Goal: Information Seeking & Learning: Learn about a topic

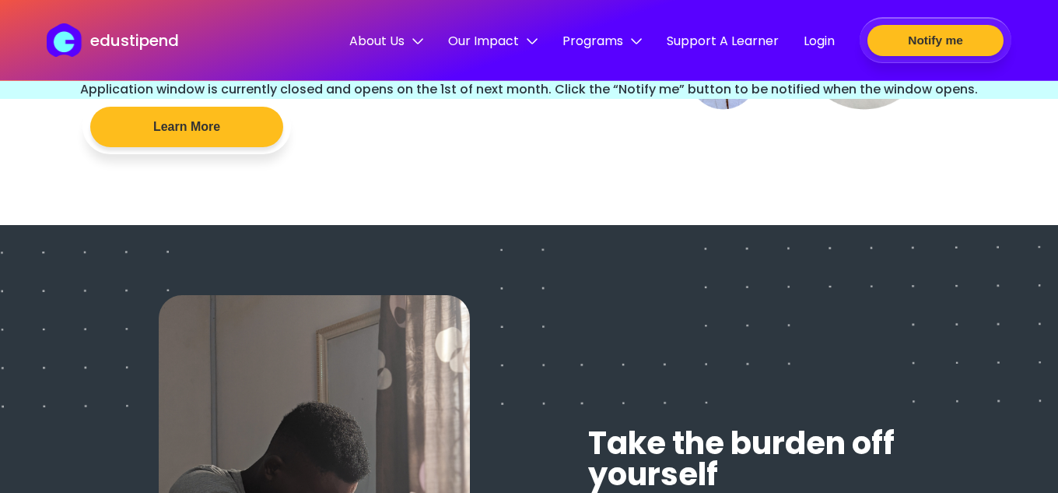
scroll to position [2130, 0]
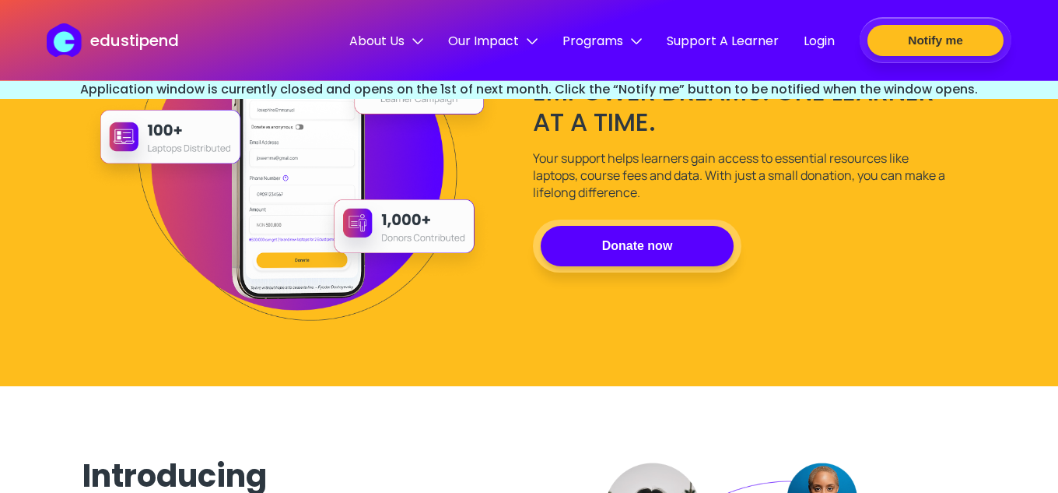
drag, startPoint x: 1062, startPoint y: 24, endPoint x: 1047, endPoint y: -34, distance: 60.4
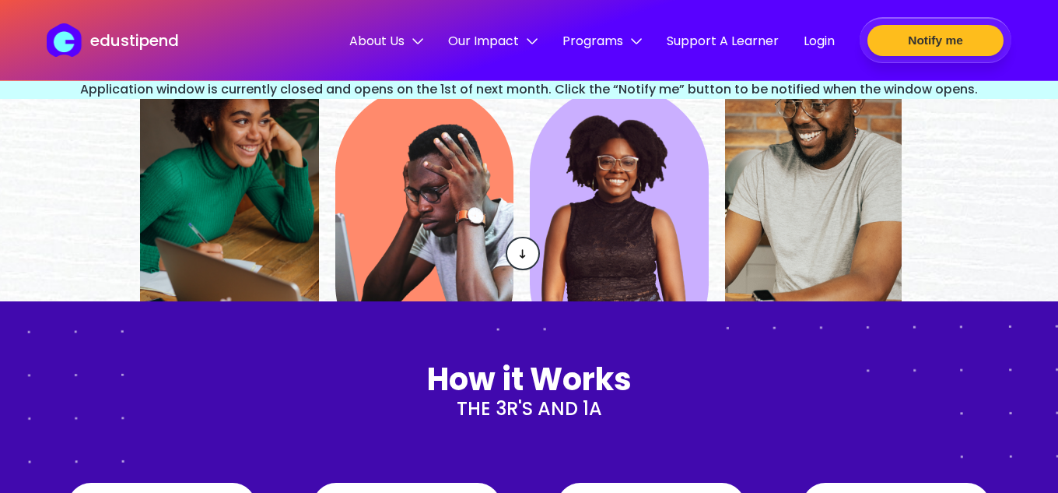
scroll to position [437, 0]
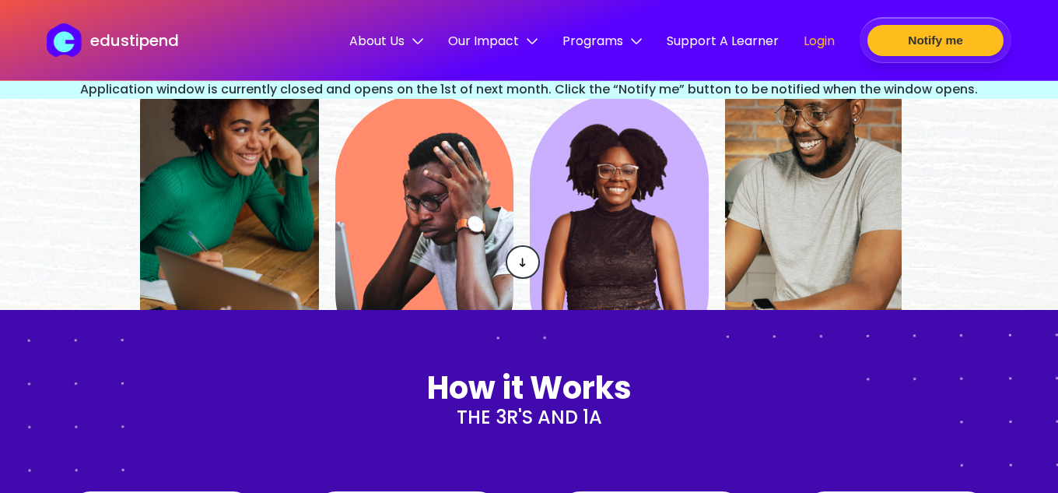
click at [822, 33] on span "Login" at bounding box center [819, 40] width 31 height 19
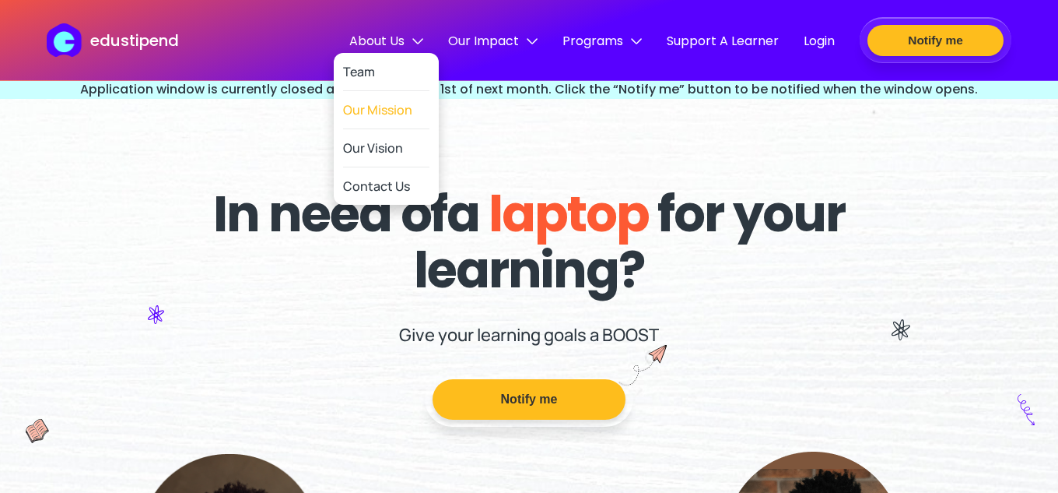
click at [387, 107] on link "Our Mission" at bounding box center [386, 110] width 86 height 38
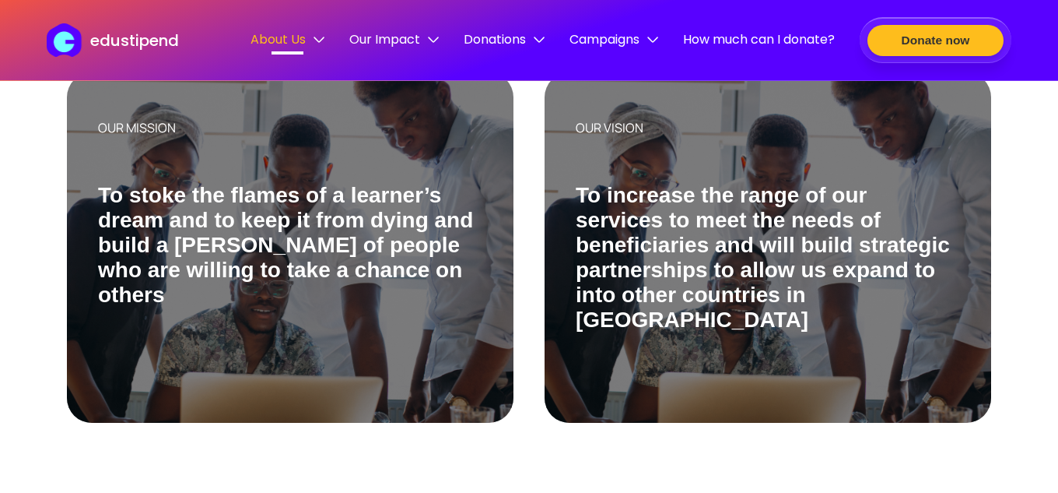
scroll to position [367, 0]
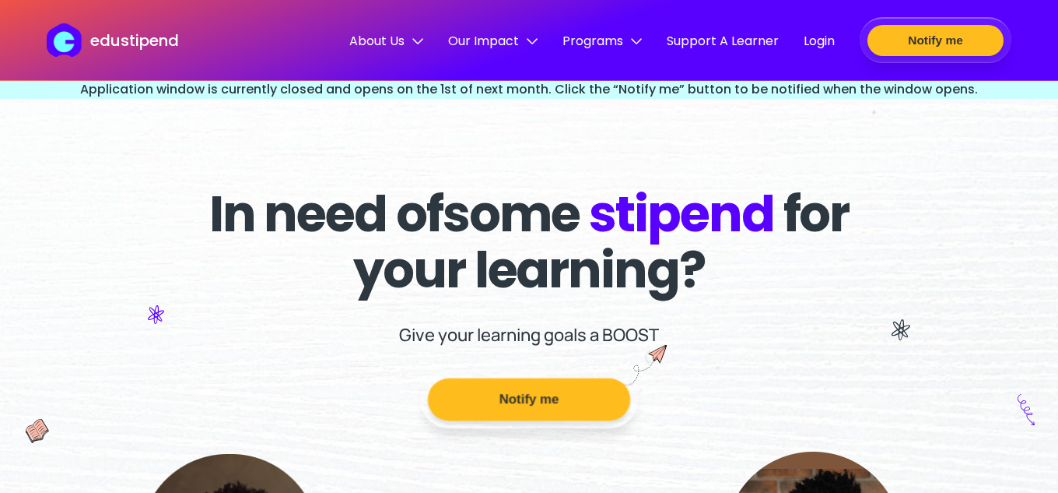
click at [528, 388] on button "Notify me" at bounding box center [529, 399] width 202 height 43
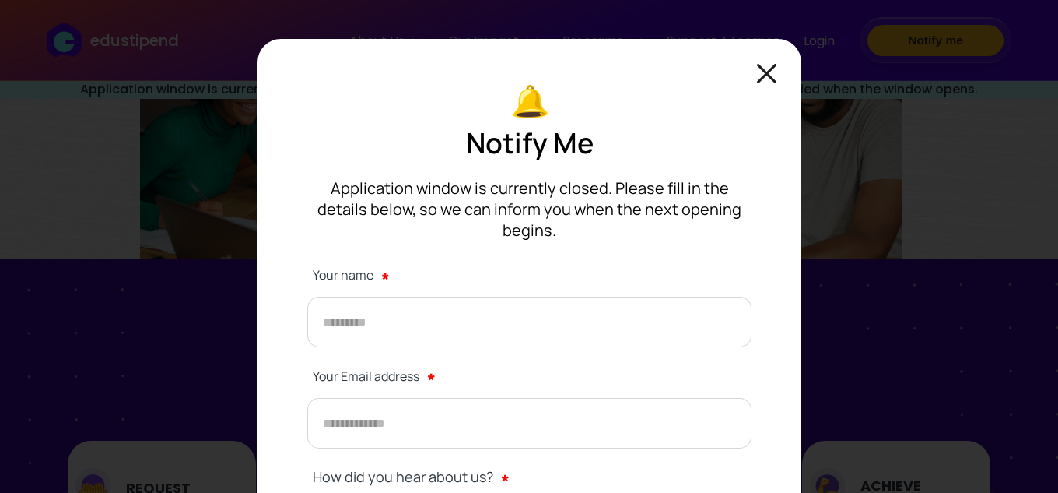
scroll to position [531, 0]
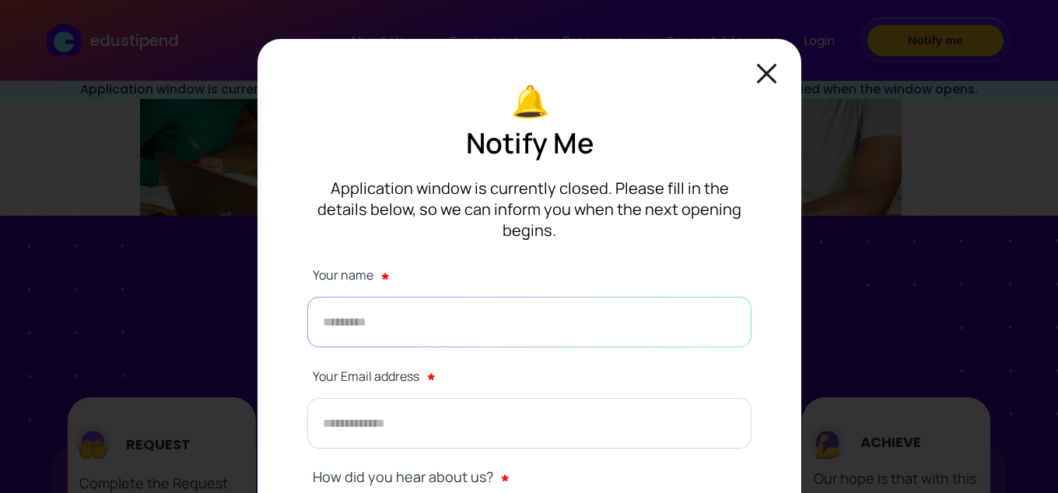
click at [511, 297] on input "text" at bounding box center [529, 322] width 444 height 51
type input "**********"
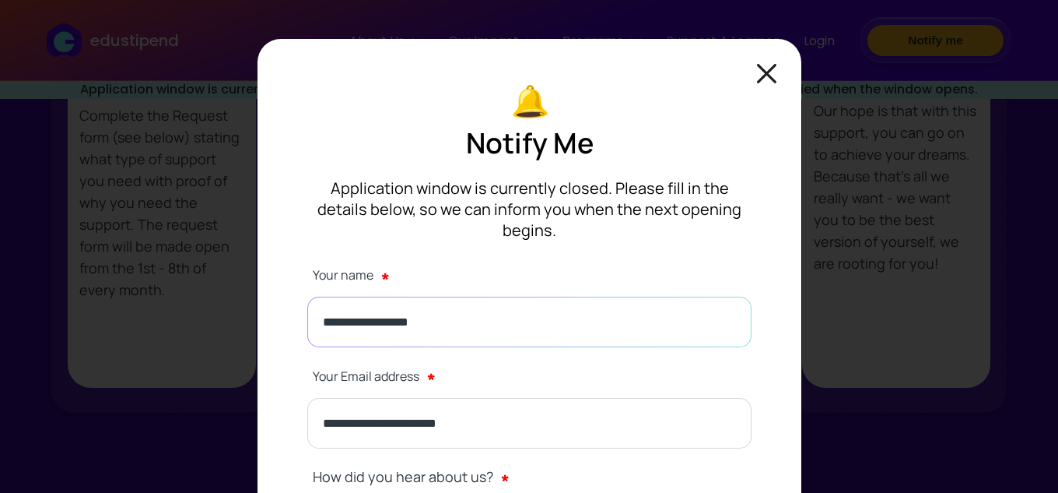
scroll to position [1001, 0]
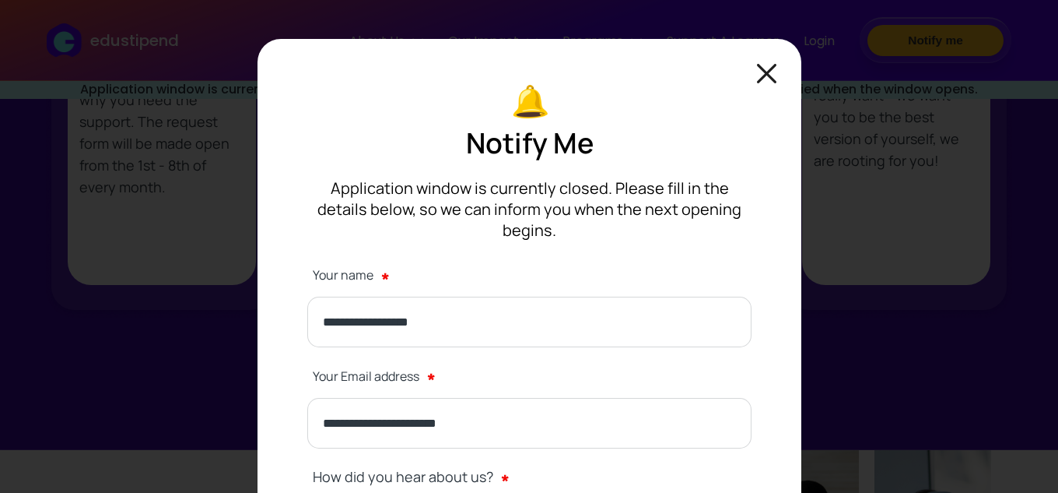
click at [752, 248] on main "**********" at bounding box center [530, 366] width 544 height 655
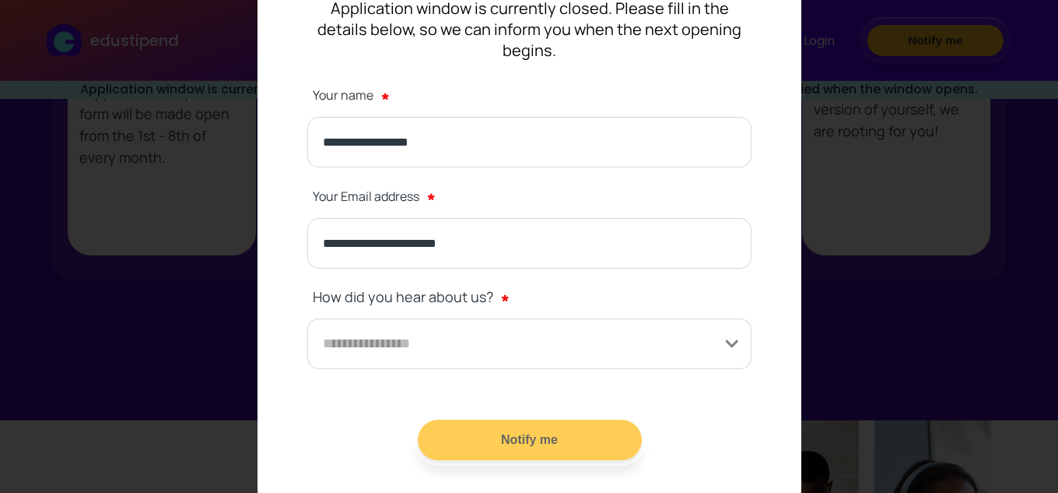
scroll to position [1032, 0]
click at [732, 318] on input at bounding box center [529, 343] width 444 height 51
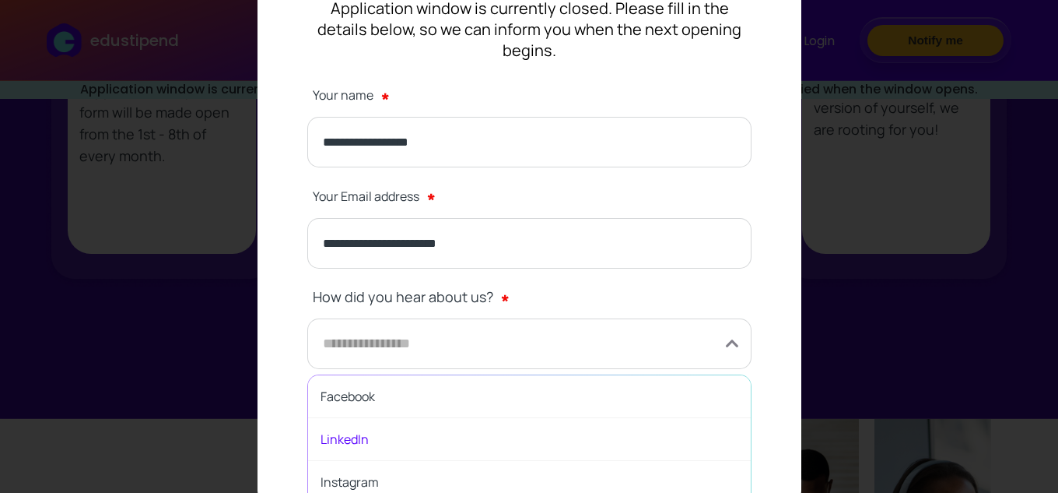
click at [397, 420] on span "LinkedIn" at bounding box center [529, 439] width 443 height 43
type input "********"
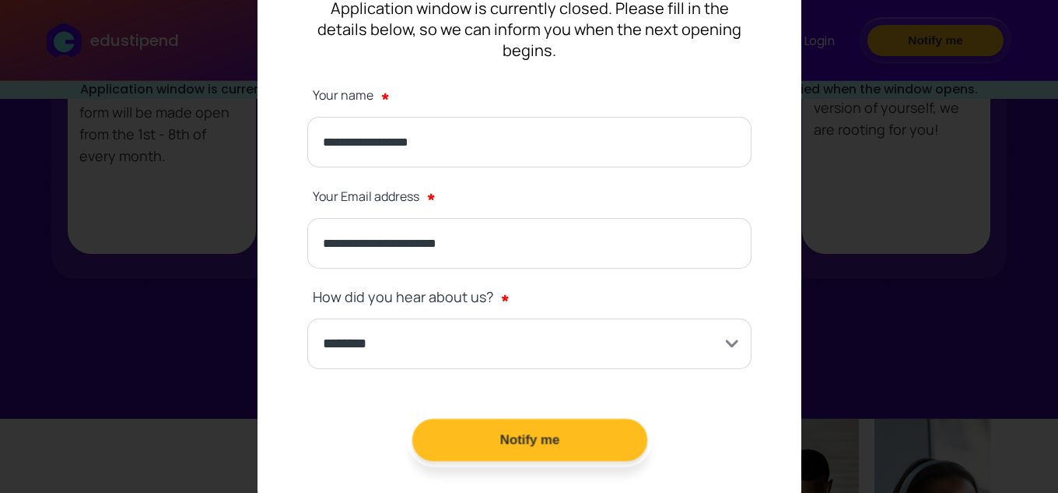
click at [563, 419] on button "Notify me" at bounding box center [529, 440] width 235 height 43
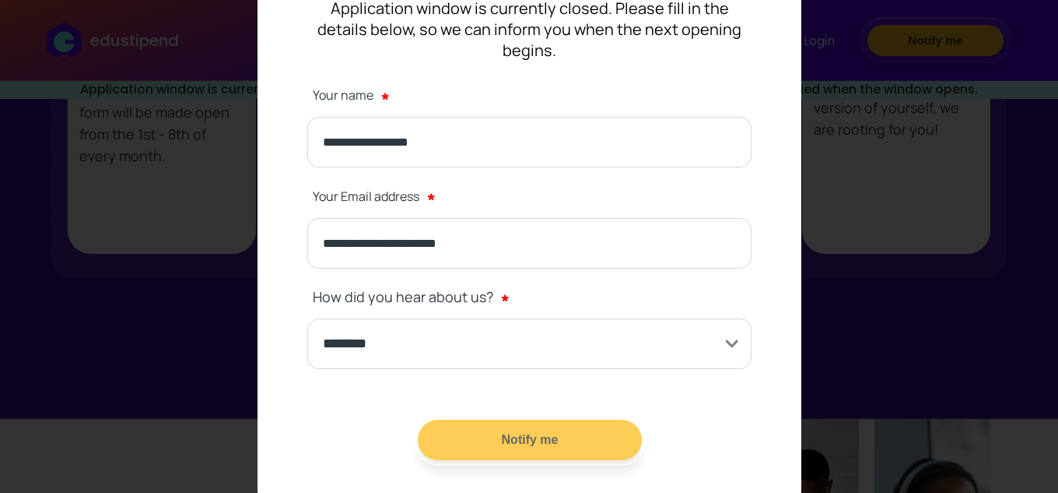
scroll to position [0, 0]
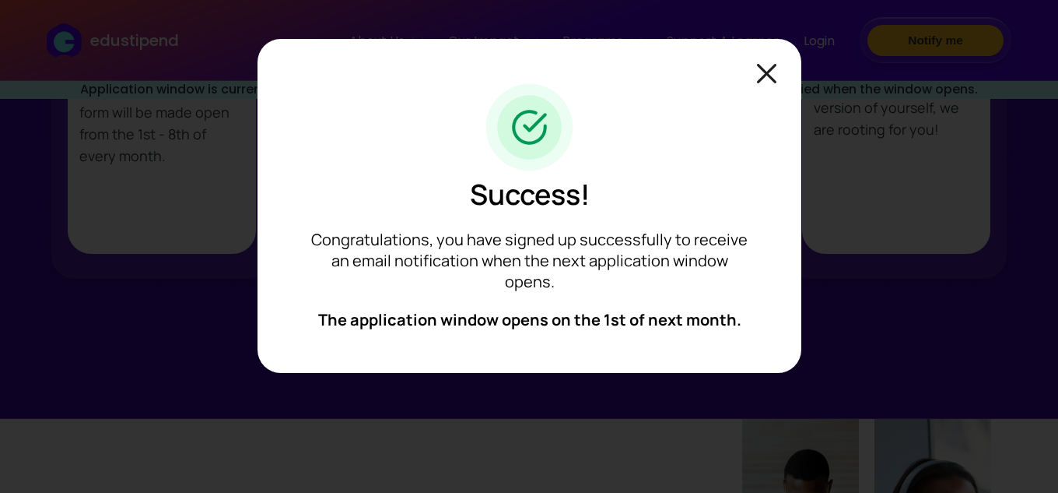
click at [764, 65] on img at bounding box center [766, 73] width 19 height 19
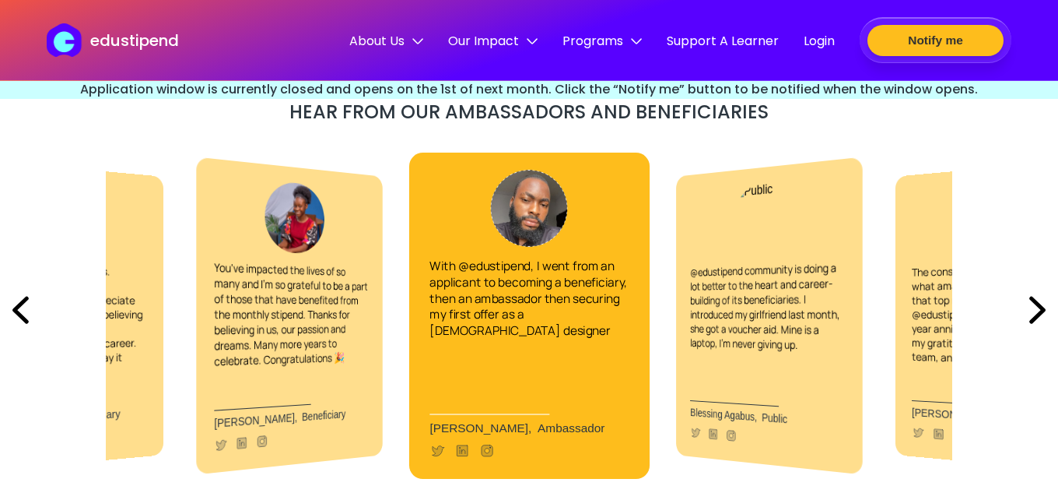
scroll to position [3553, 0]
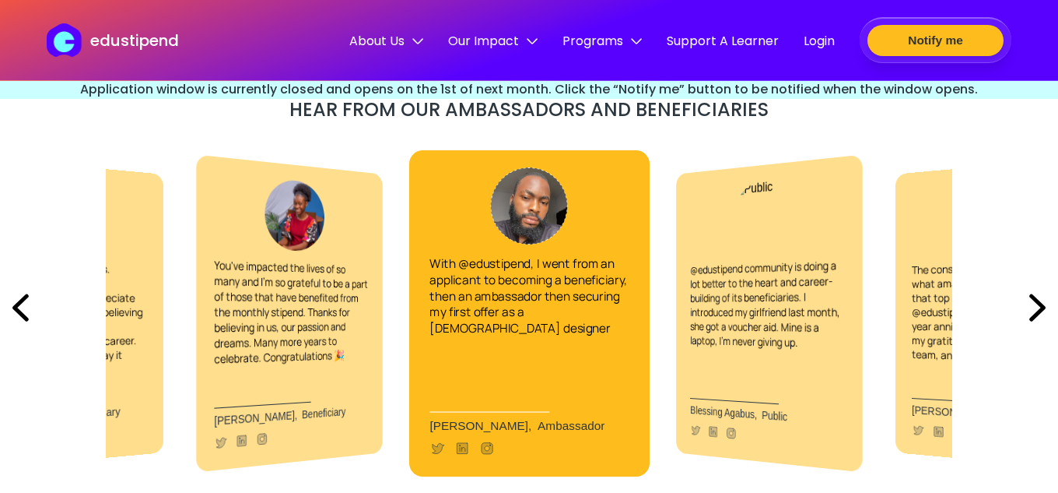
click at [305, 282] on span "You've impacted the lives of so many and I'm so grateful to be a part of those …" at bounding box center [291, 312] width 154 height 110
click at [327, 297] on span "You've impacted the lives of so many and I'm so grateful to be a part of those …" at bounding box center [291, 312] width 154 height 110
click at [25, 308] on img at bounding box center [20, 307] width 41 height 53
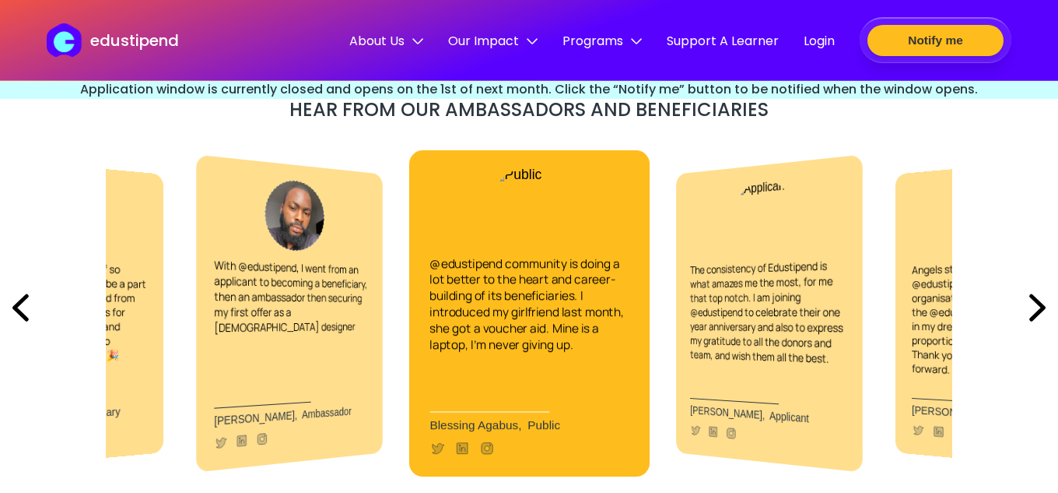
click at [25, 308] on img at bounding box center [20, 307] width 41 height 53
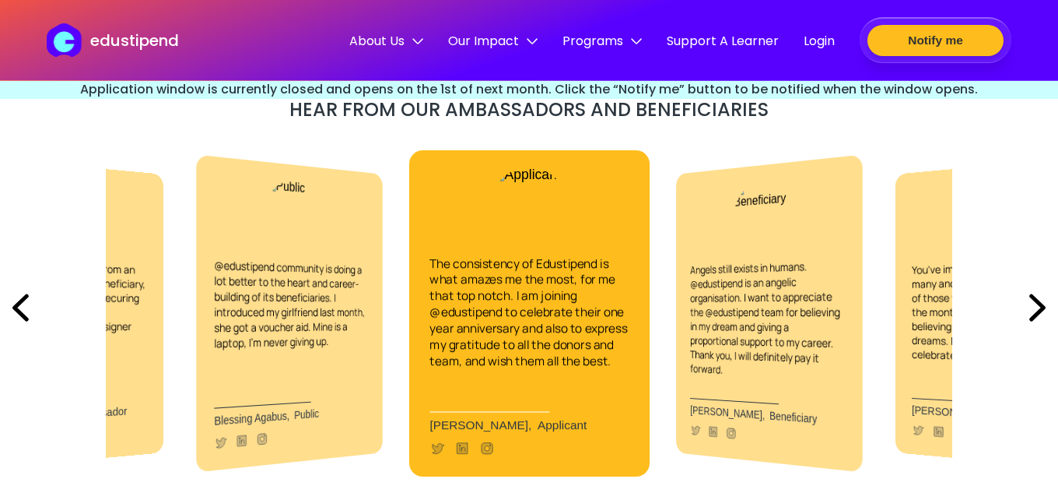
click at [25, 308] on img at bounding box center [20, 307] width 41 height 53
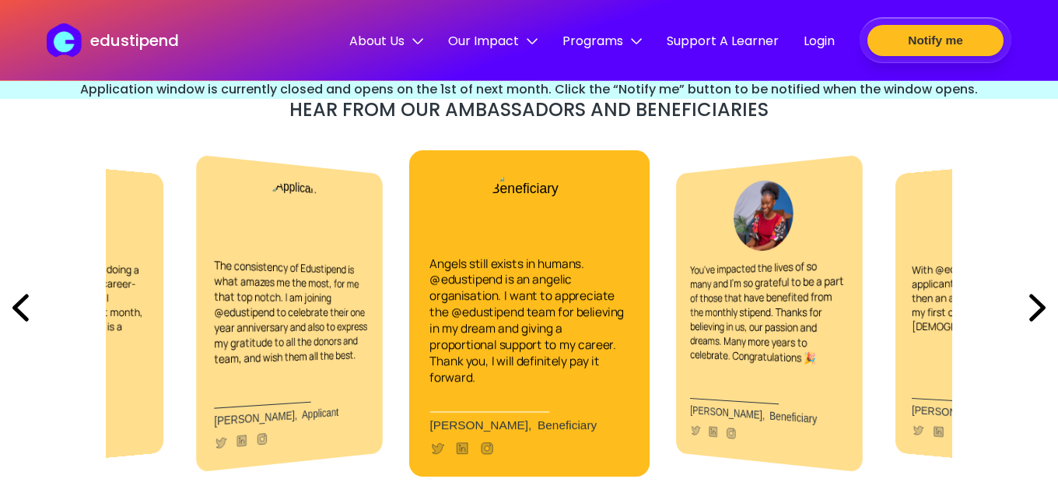
click at [25, 308] on img at bounding box center [20, 307] width 41 height 53
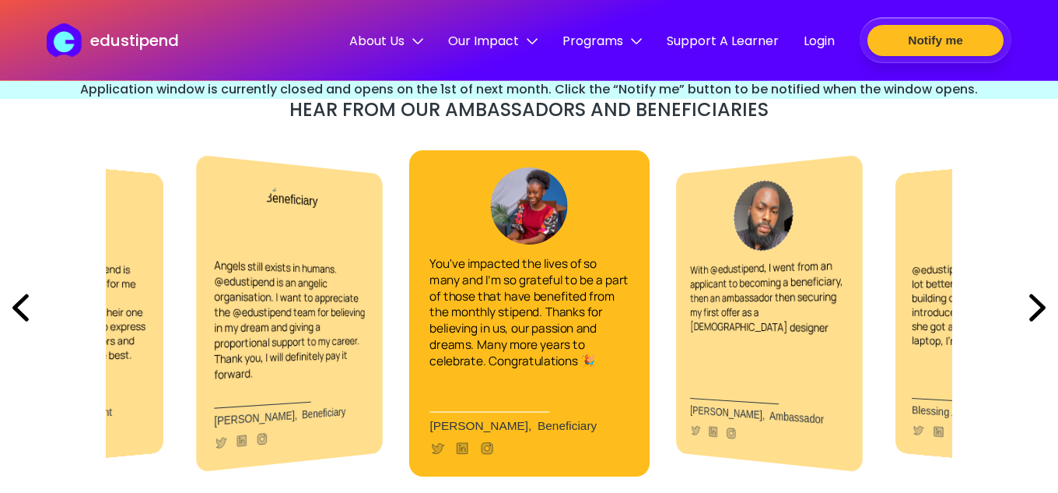
click at [25, 308] on img at bounding box center [20, 307] width 41 height 53
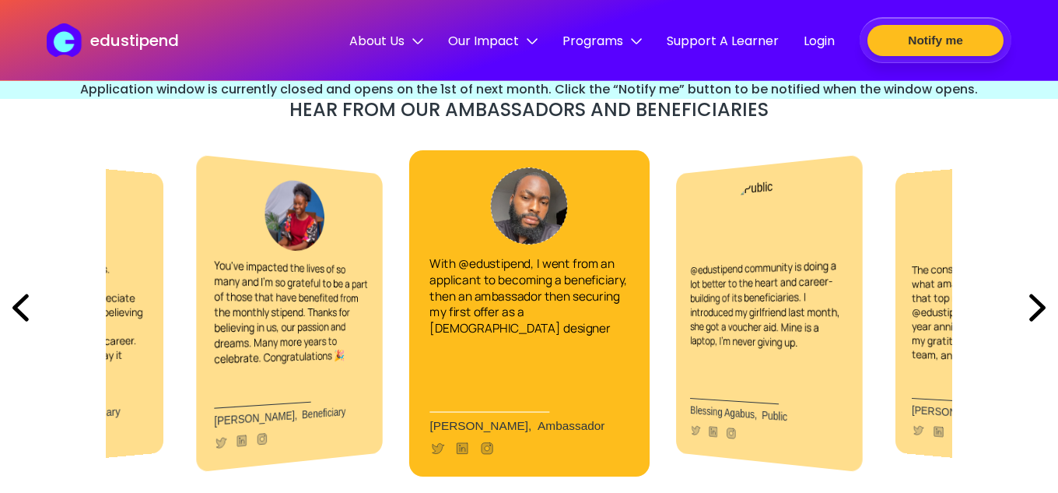
click at [523, 251] on div "With @edustipend, I went from an applicant to becoming a beneficiary, then an a…" at bounding box center [529, 243] width 199 height 186
click at [335, 275] on div "You've impacted the lives of so many and I'm so grateful to be a part of those …" at bounding box center [291, 261] width 154 height 210
click at [20, 308] on img at bounding box center [20, 307] width 41 height 53
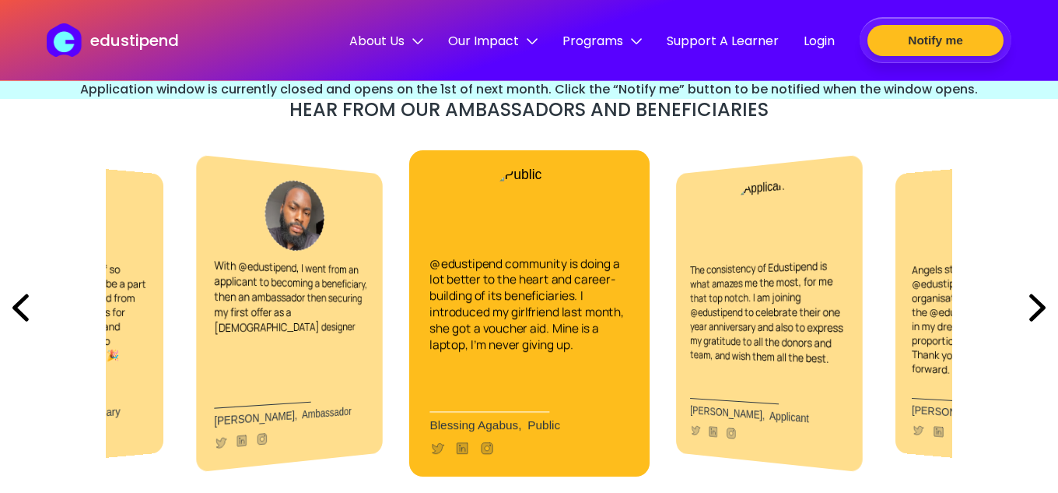
click at [20, 307] on img at bounding box center [20, 307] width 41 height 53
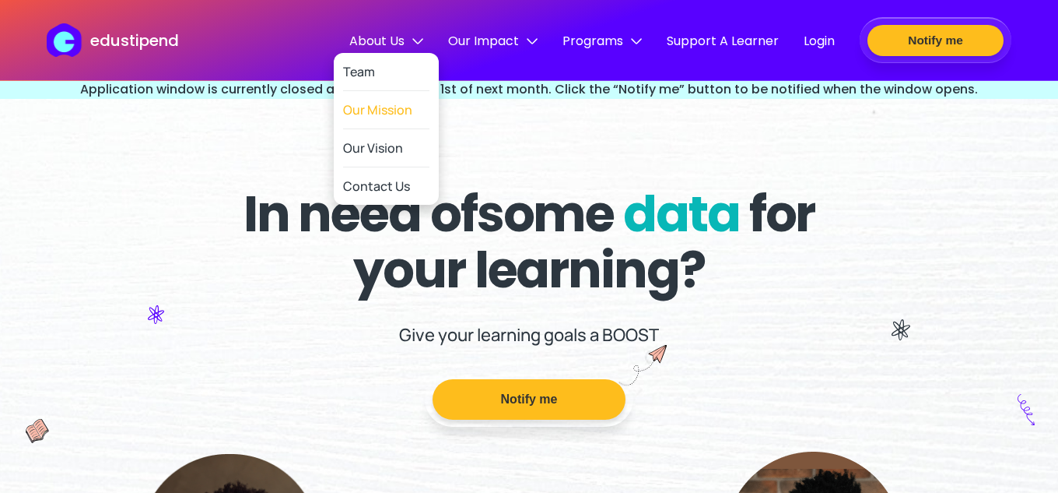
click at [370, 121] on link "Our Mission" at bounding box center [386, 110] width 86 height 38
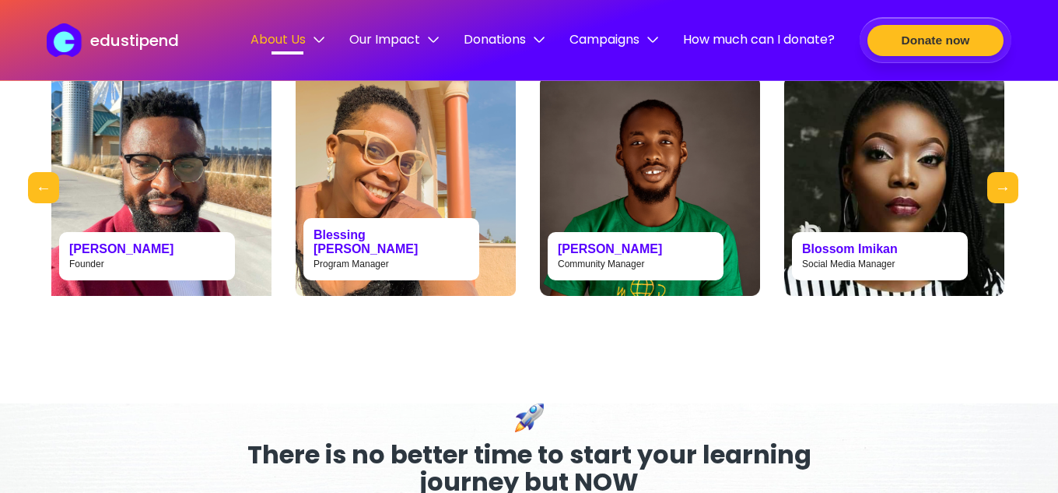
scroll to position [969, 0]
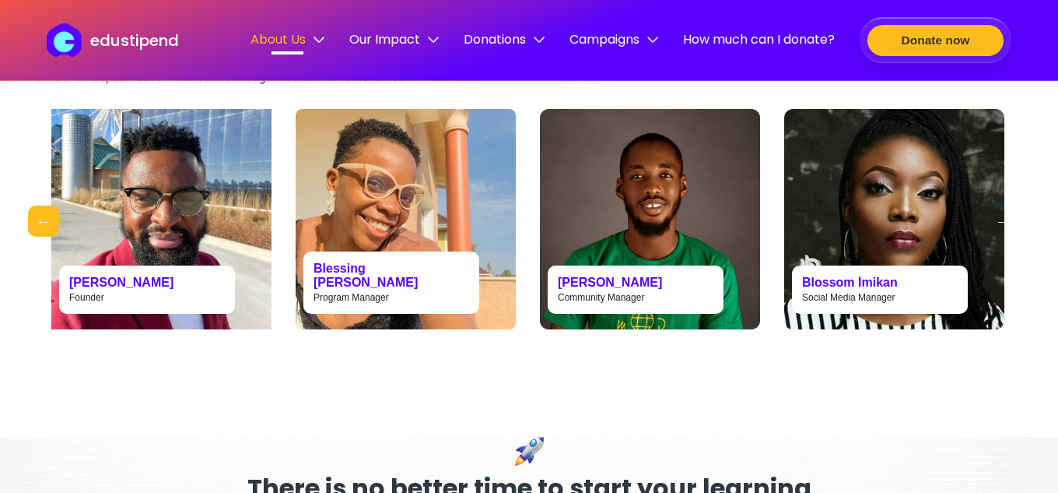
click at [1006, 226] on button "Next" at bounding box center [1003, 220] width 31 height 31
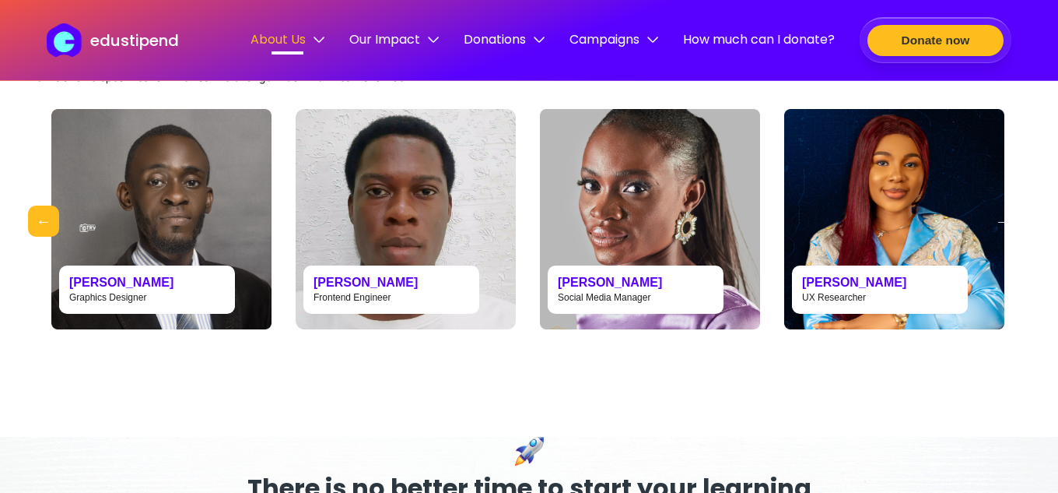
click at [1006, 231] on button "Next" at bounding box center [1003, 220] width 31 height 31
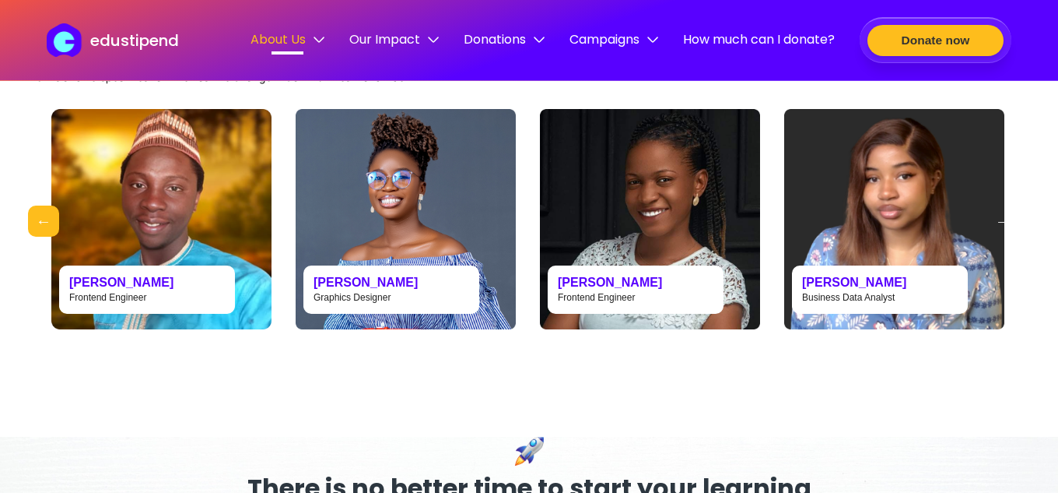
click at [1006, 231] on button "Next" at bounding box center [1003, 220] width 31 height 31
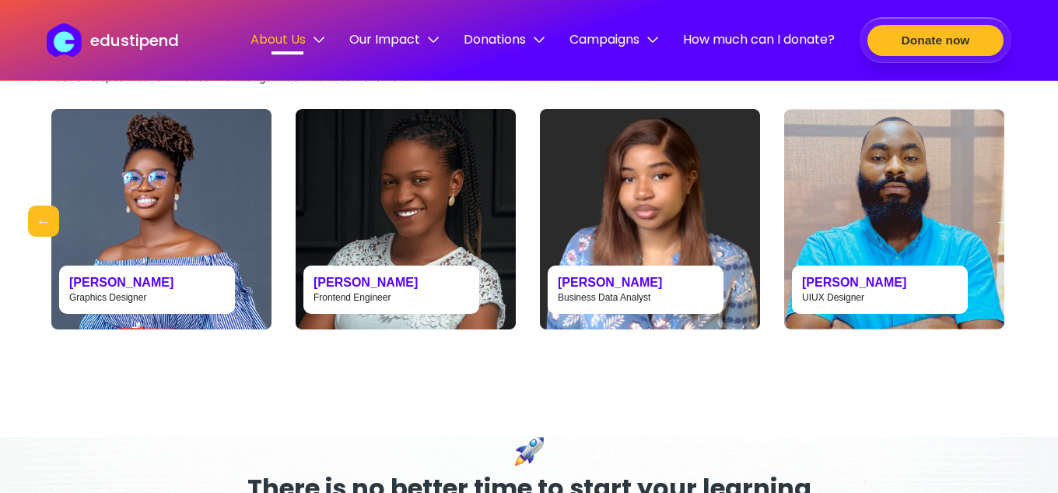
click at [1006, 231] on button "Next" at bounding box center [1003, 220] width 31 height 31
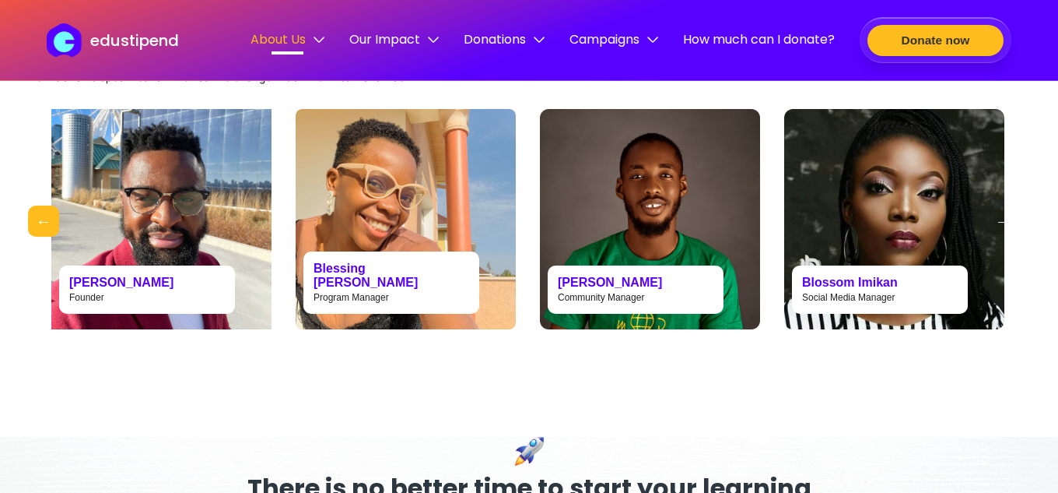
click at [1006, 231] on button "Next" at bounding box center [1003, 220] width 31 height 31
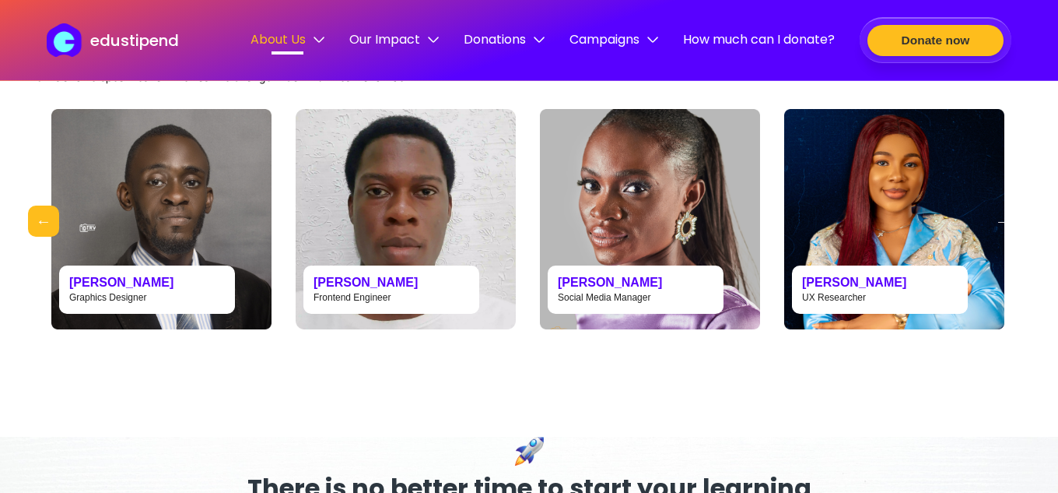
click at [1006, 231] on button "Next" at bounding box center [1003, 220] width 31 height 31
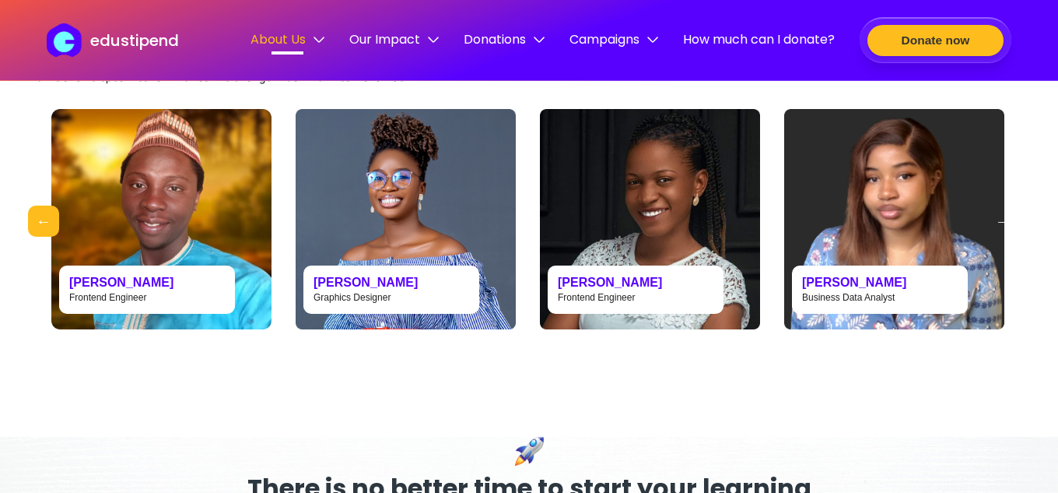
click at [1006, 231] on button "Next" at bounding box center [1003, 220] width 31 height 31
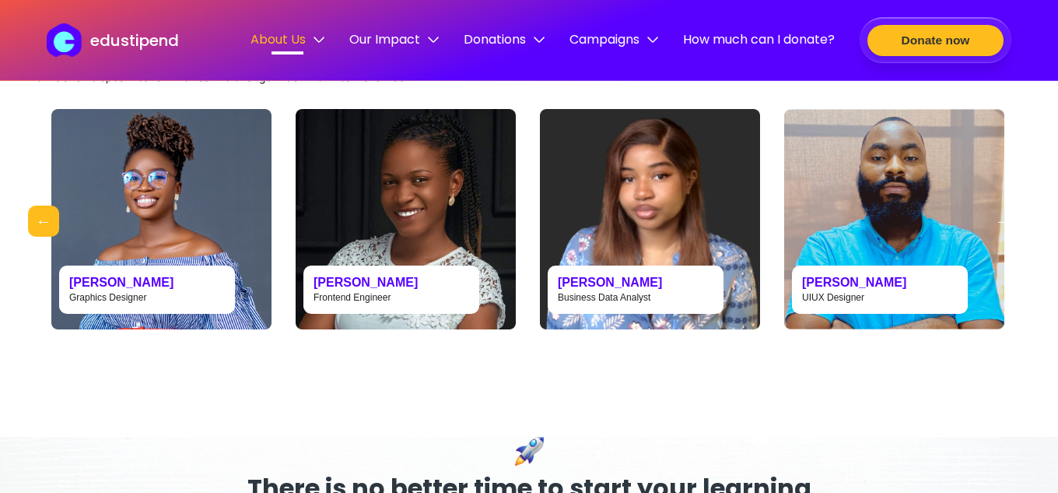
click at [1006, 231] on button "Next" at bounding box center [1003, 220] width 31 height 31
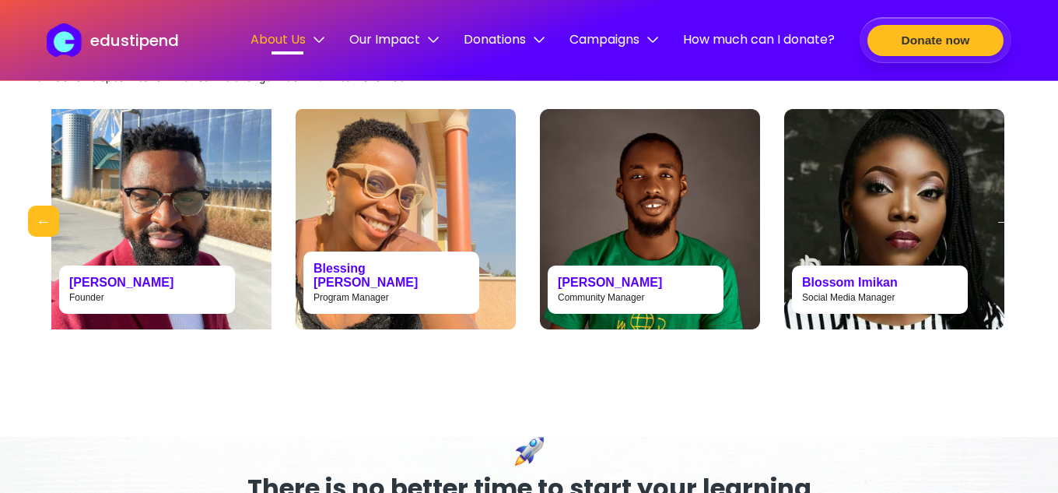
click at [993, 230] on button "Next" at bounding box center [1003, 220] width 31 height 31
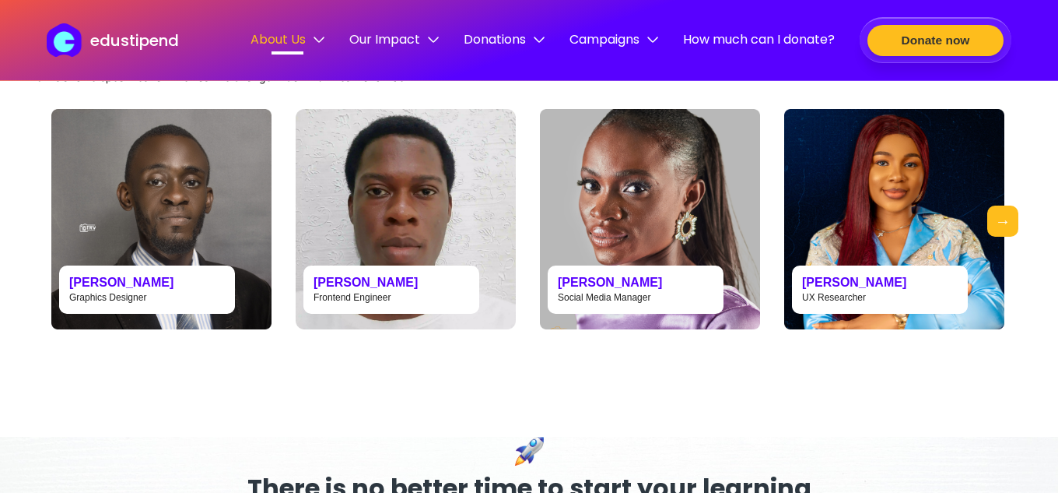
click at [49, 226] on button "Previous" at bounding box center [43, 220] width 31 height 31
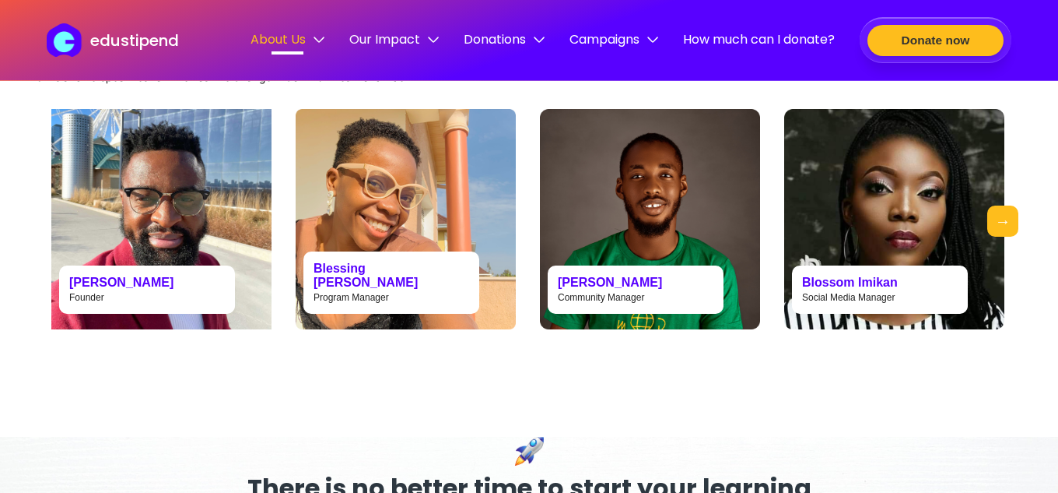
click at [49, 226] on button "Previous" at bounding box center [43, 220] width 31 height 31
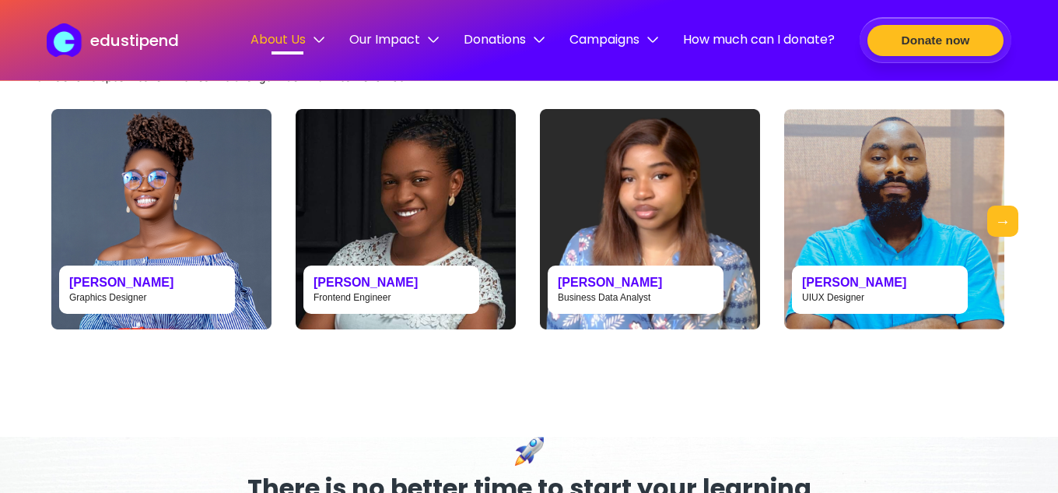
click at [49, 226] on button "Previous" at bounding box center [43, 220] width 31 height 31
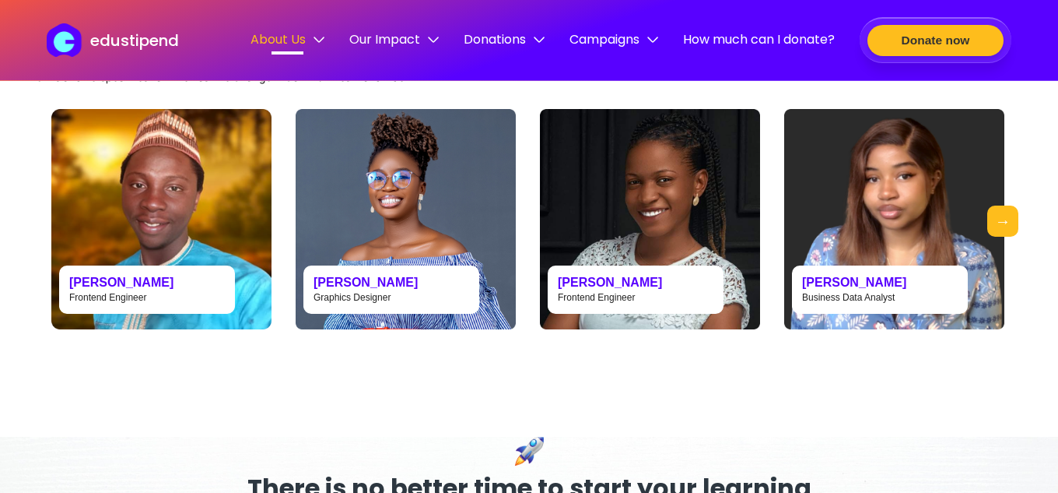
click at [28, 234] on button "Previous" at bounding box center [43, 220] width 31 height 31
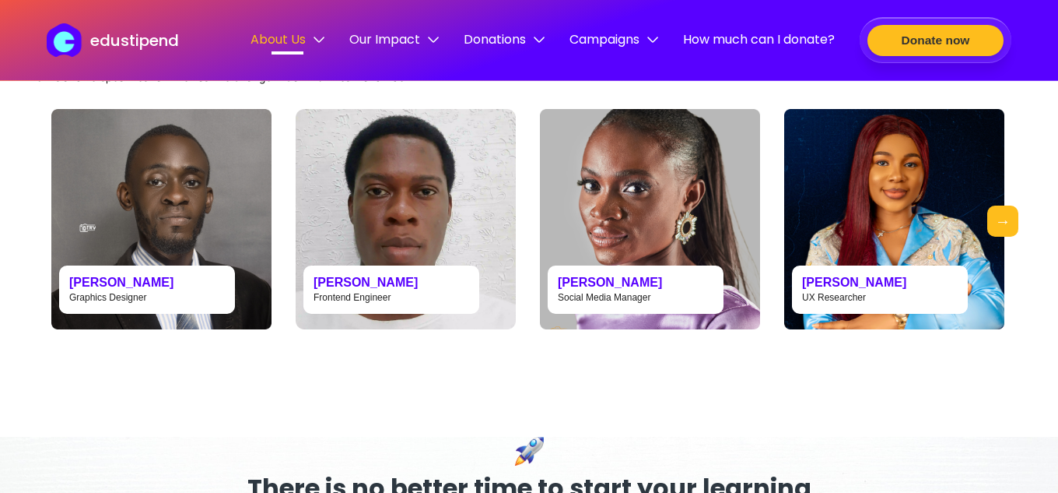
click at [31, 233] on button "Previous" at bounding box center [43, 220] width 31 height 31
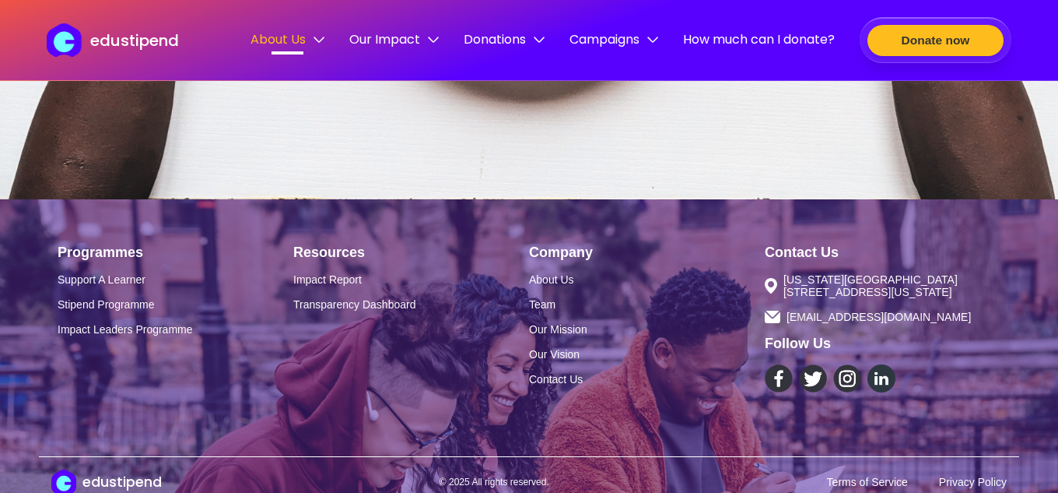
scroll to position [2161, 0]
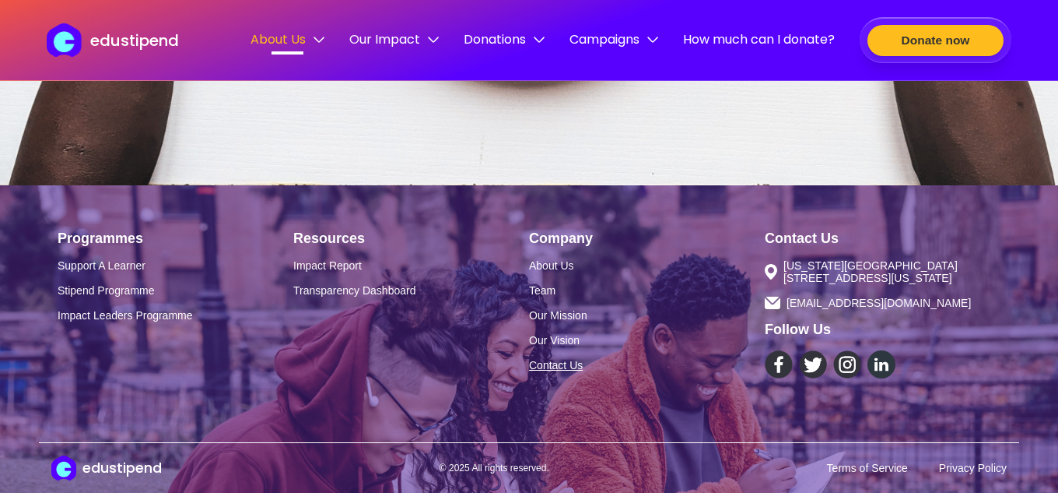
click at [553, 367] on link "Contact Us" at bounding box center [647, 365] width 236 height 12
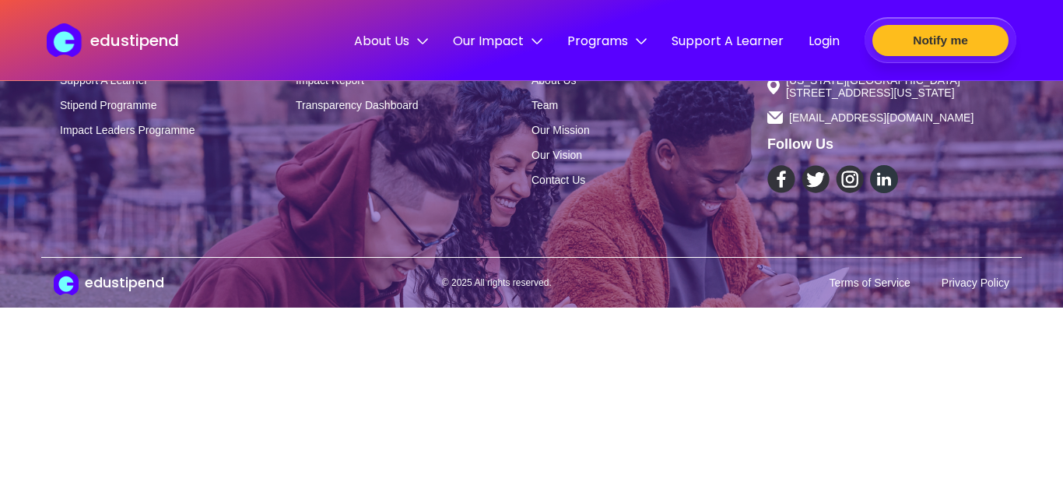
drag, startPoint x: 1053, startPoint y: 378, endPoint x: 1034, endPoint y: 346, distance: 38.0
click at [1038, 355] on html "edustipend About Us Team Our Mission Our Vision Contact Us Our Impact Overview …" at bounding box center [531, 246] width 1063 height 493
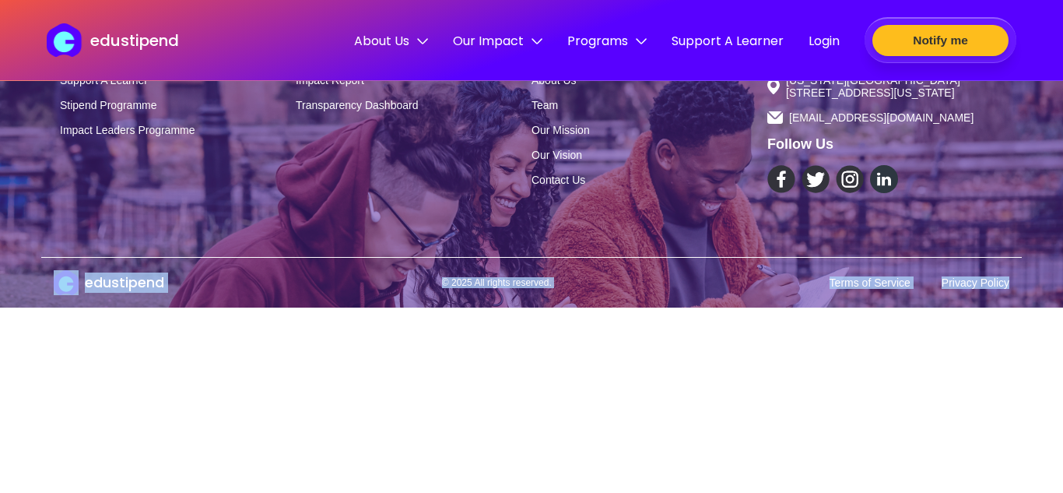
drag, startPoint x: 1062, startPoint y: 356, endPoint x: 1062, endPoint y: 205, distance: 151.8
click at [1058, 205] on html "edustipend About Us Team Our Mission Our Vision Contact Us Our Impact Overview …" at bounding box center [531, 246] width 1063 height 493
drag, startPoint x: 1016, startPoint y: 476, endPoint x: 758, endPoint y: 402, distance: 268.0
click at [1015, 476] on html "edustipend About Us Team Our Mission Our Vision Contact Us Our Impact Overview …" at bounding box center [531, 246] width 1063 height 493
click at [570, 152] on link "Our Vision" at bounding box center [650, 155] width 236 height 12
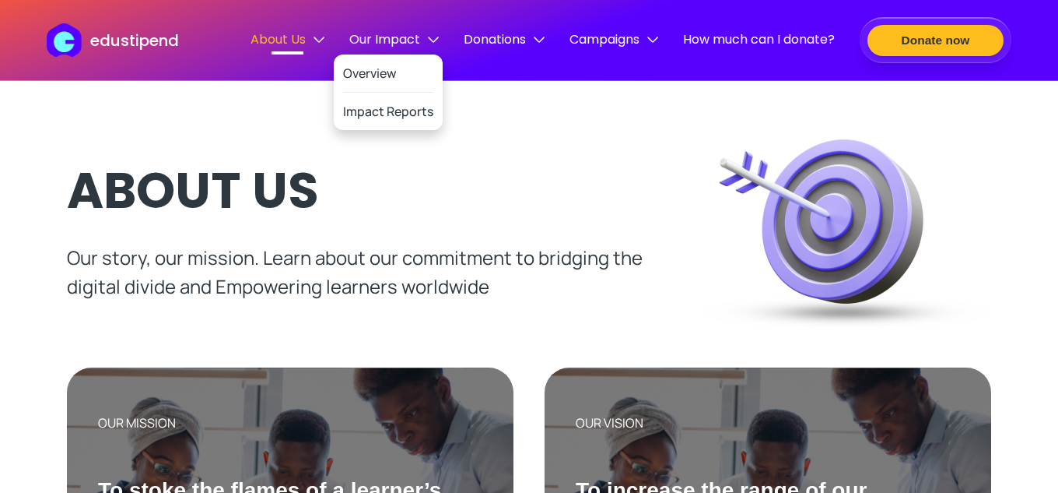
click at [381, 51] on div "Our Impact" at bounding box center [394, 41] width 90 height 22
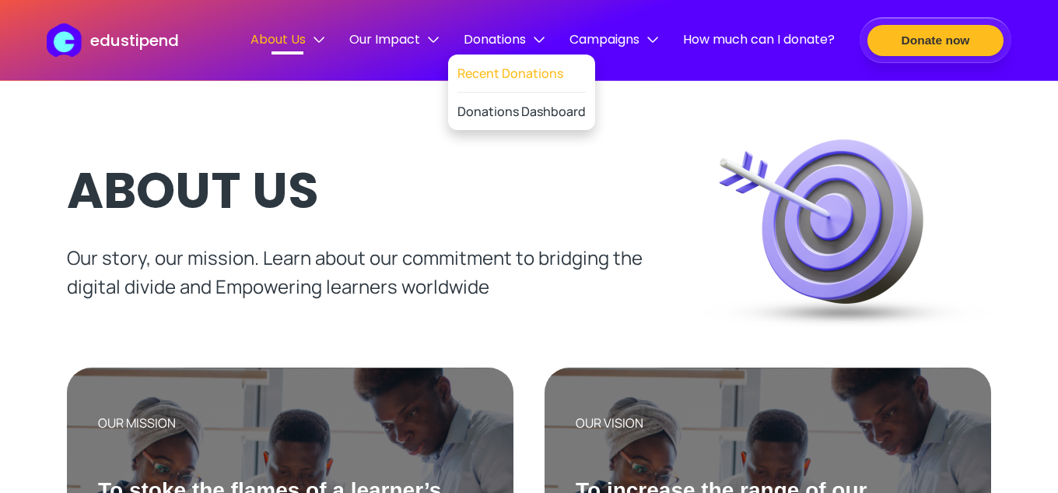
click at [545, 79] on link "Recent Donations" at bounding box center [522, 73] width 128 height 38
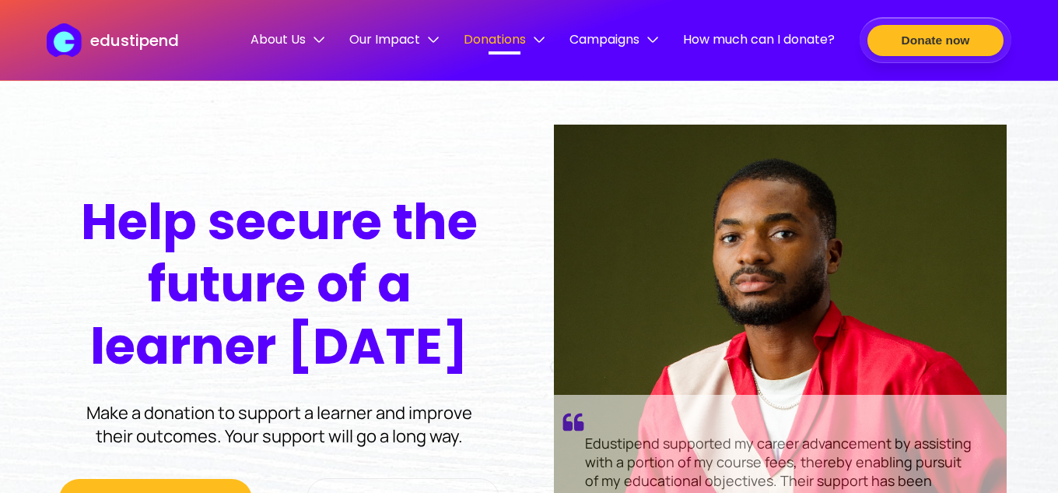
click at [639, 258] on img at bounding box center [780, 358] width 453 height 467
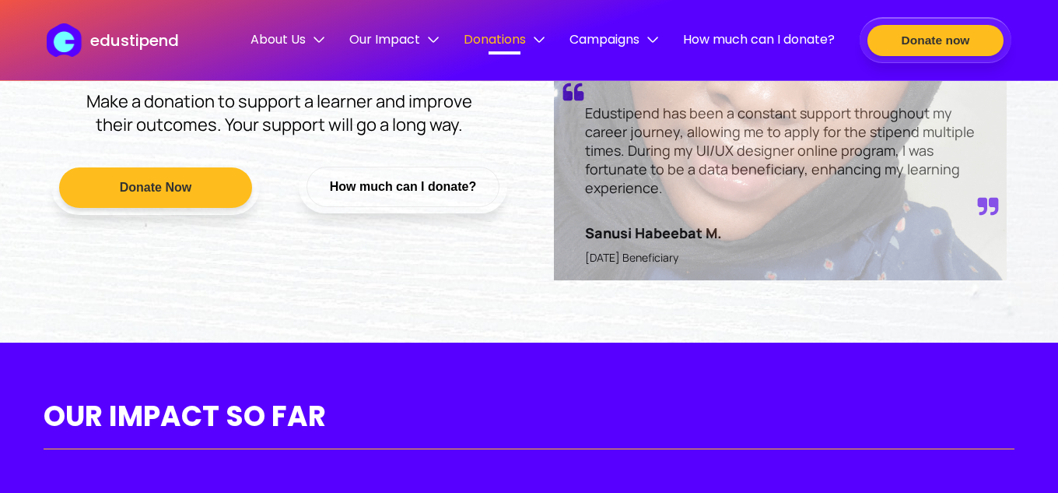
scroll to position [342, 0]
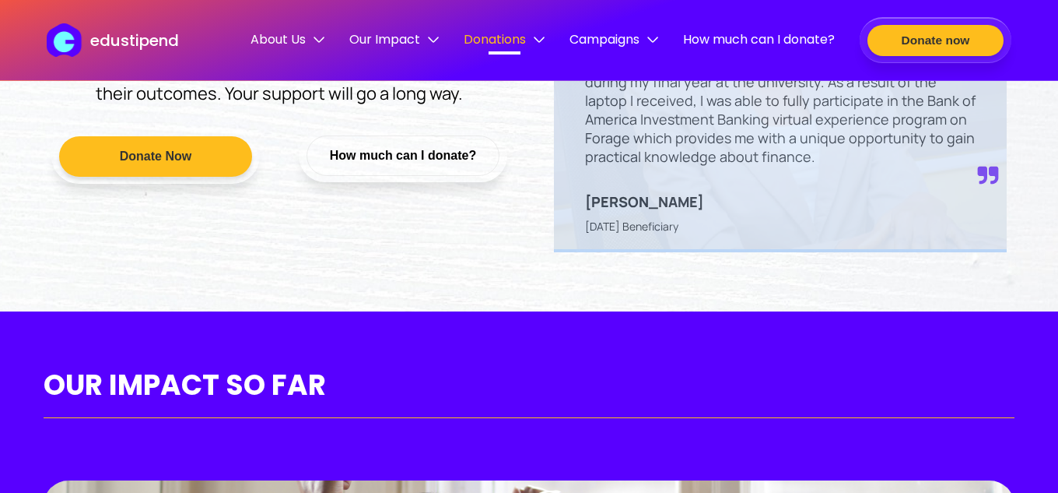
drag, startPoint x: 1057, startPoint y: 58, endPoint x: 1062, endPoint y: 19, distance: 39.3
drag, startPoint x: 1051, startPoint y: 196, endPoint x: 1047, endPoint y: 187, distance: 10.1
click at [1050, 196] on div "The Edustipend laptop stipend was a huge help to me during my final year at the…" at bounding box center [529, 16] width 1058 height 592
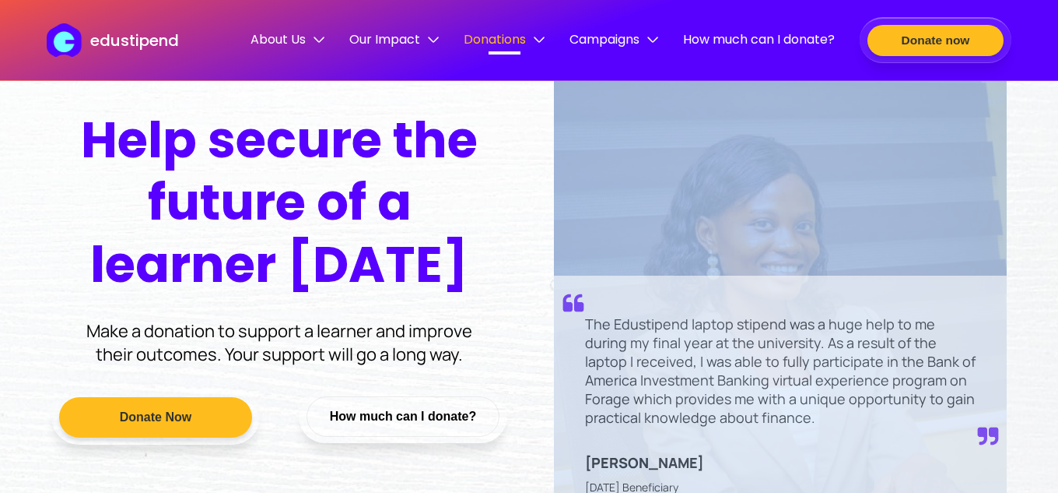
scroll to position [0, 0]
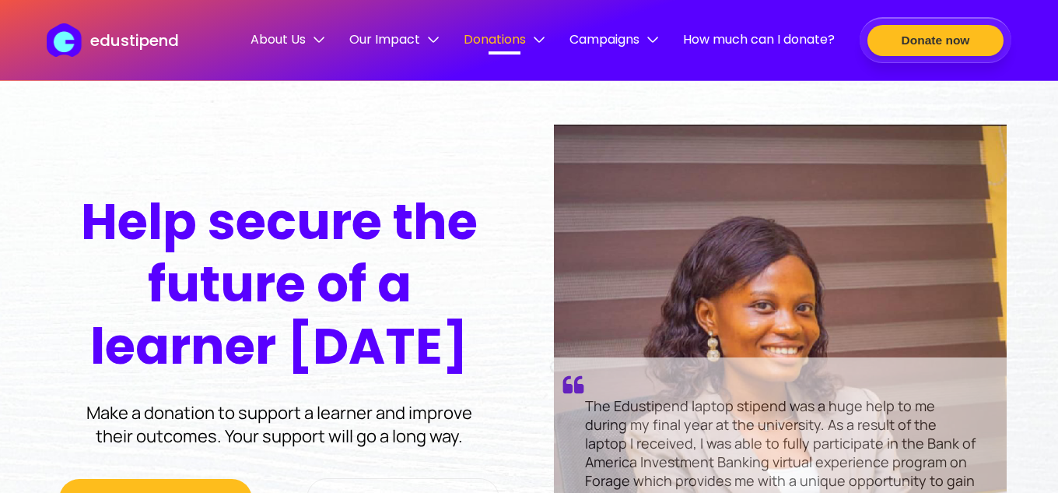
click at [360, 186] on div "The Edustipend laptop stipend was a huge help to me during my final year at the…" at bounding box center [529, 358] width 1034 height 592
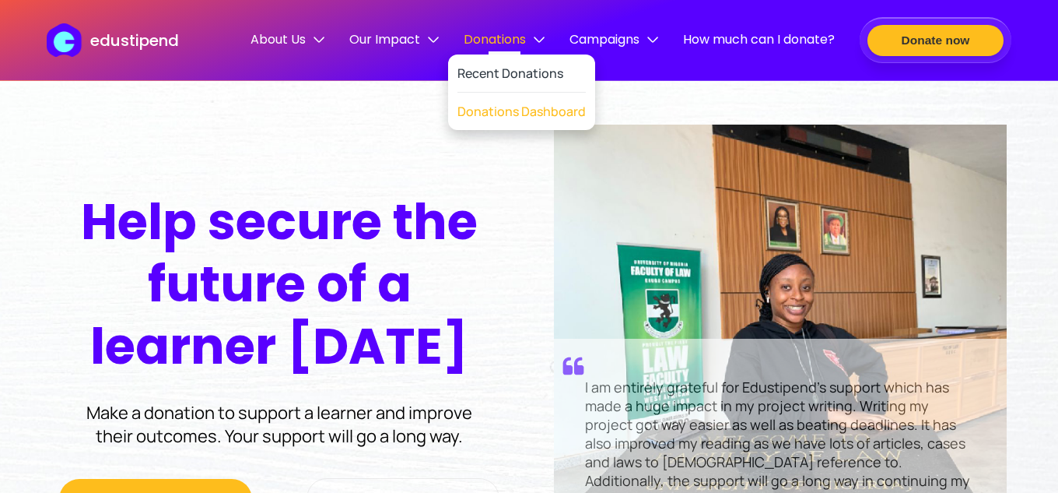
click at [524, 110] on link "Donations Dashboard" at bounding box center [522, 111] width 128 height 37
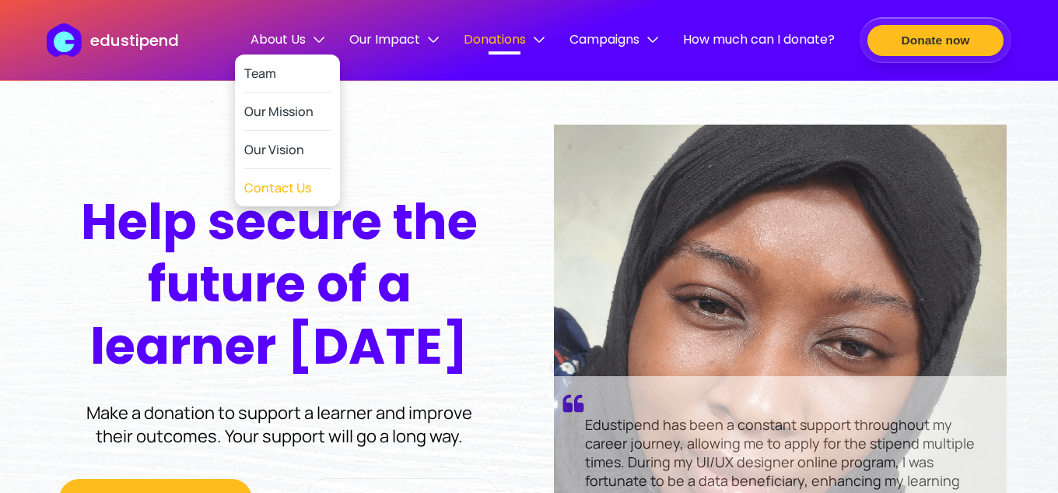
click at [284, 189] on link "Contact Us" at bounding box center [277, 187] width 67 height 37
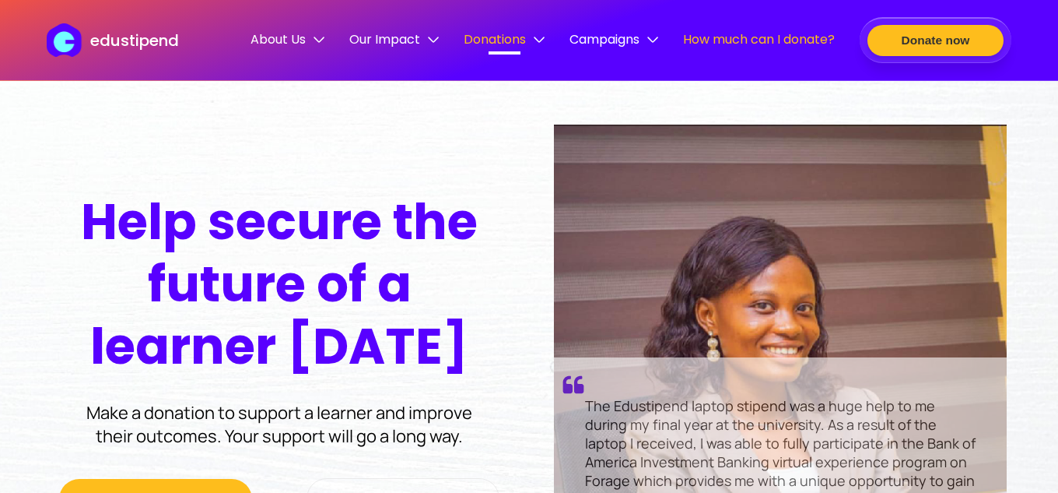
click at [772, 46] on span "How much can I donate?" at bounding box center [759, 39] width 152 height 19
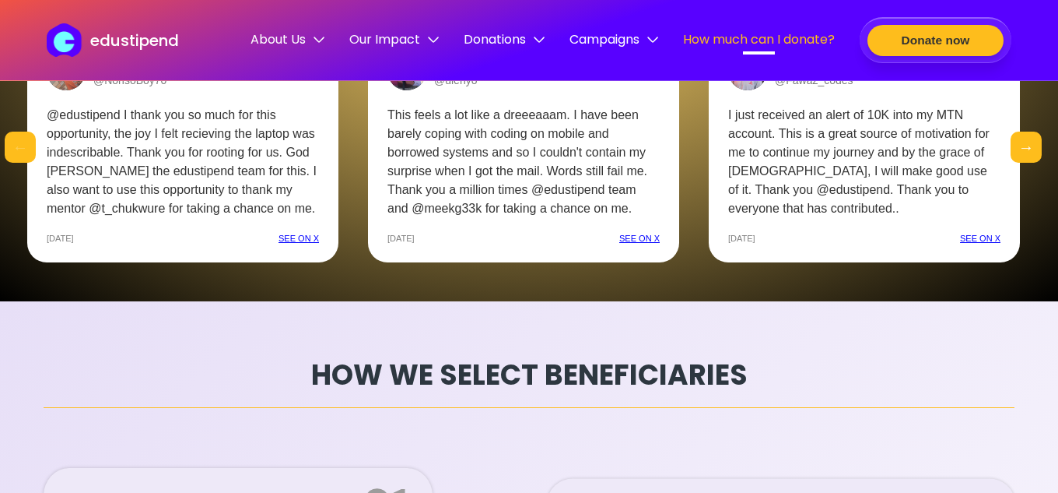
scroll to position [3966, 0]
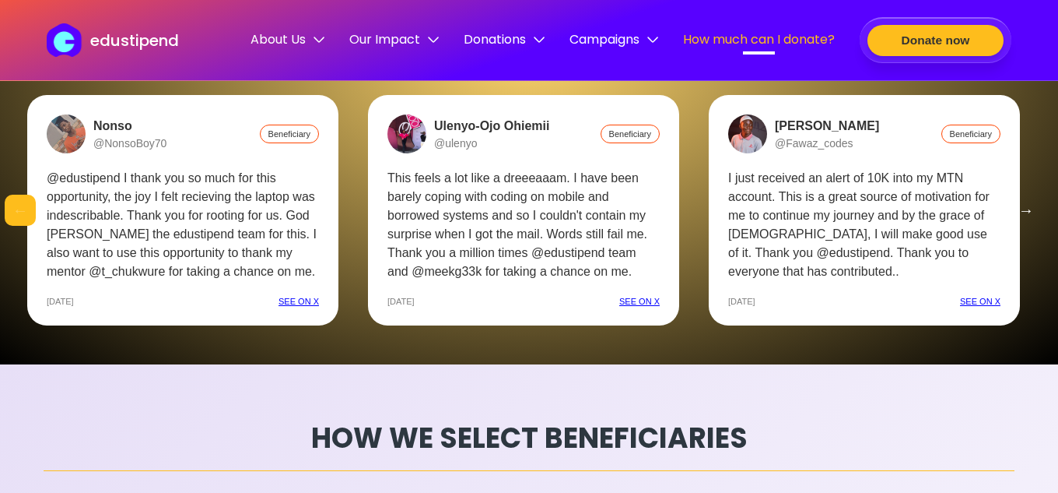
click at [1030, 214] on button "Next" at bounding box center [1026, 210] width 31 height 31
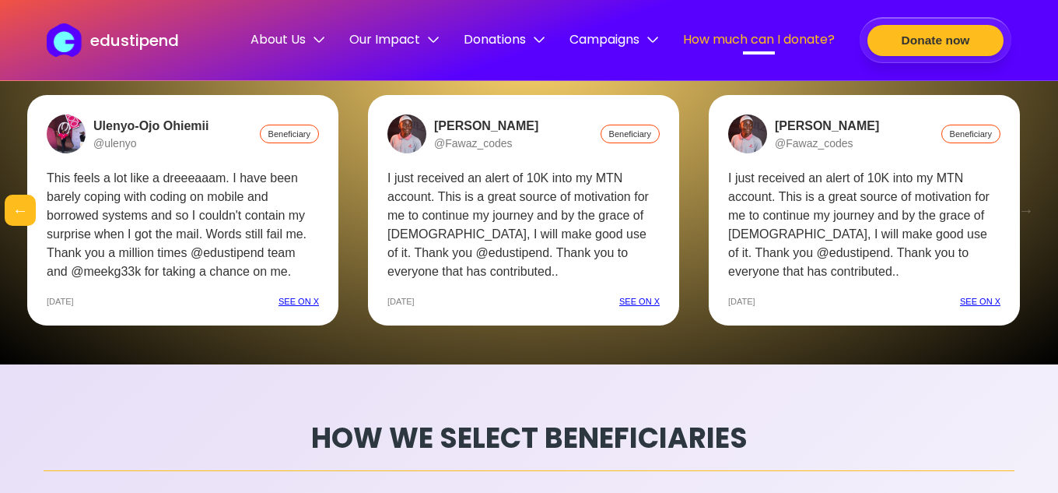
click at [1030, 214] on button "Next" at bounding box center [1026, 210] width 31 height 31
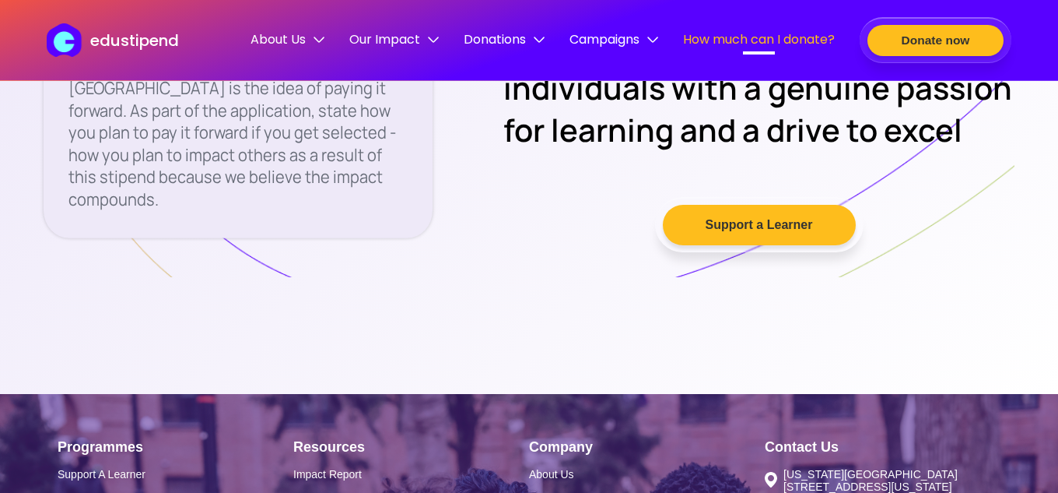
scroll to position [5267, 0]
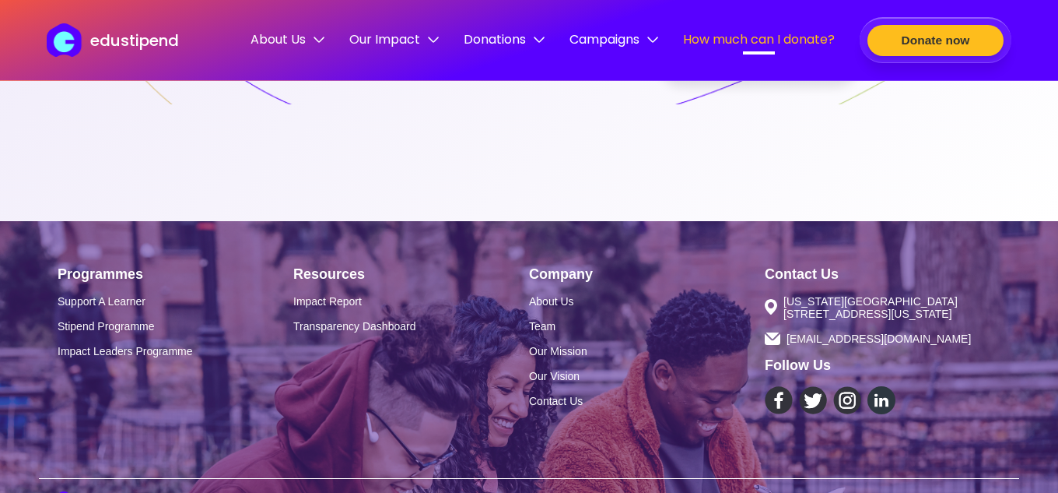
click at [883, 386] on div at bounding box center [882, 400] width 28 height 28
click at [131, 320] on link "Stipend Programme" at bounding box center [176, 326] width 236 height 12
